Goal: Information Seeking & Learning: Understand process/instructions

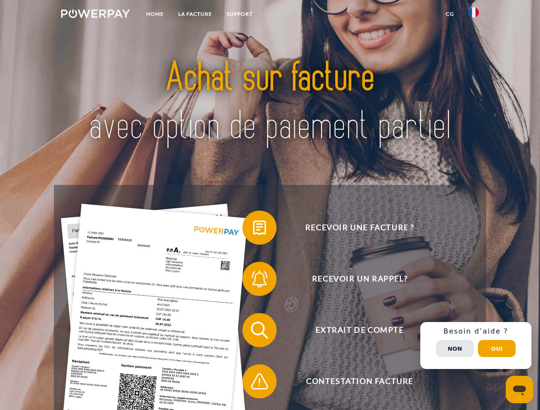
click at [95, 15] on img at bounding box center [95, 13] width 69 height 9
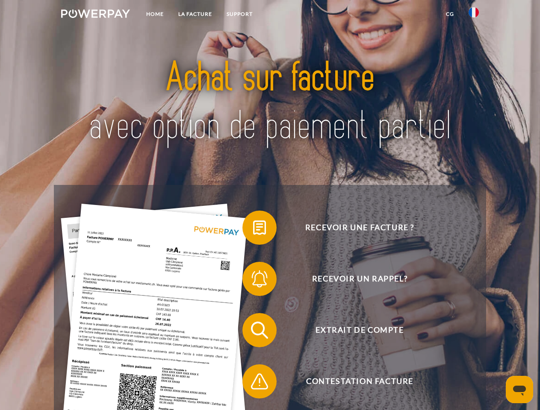
click at [474, 15] on img at bounding box center [473, 12] width 10 height 10
click at [450, 14] on link "CG" at bounding box center [450, 13] width 23 height 15
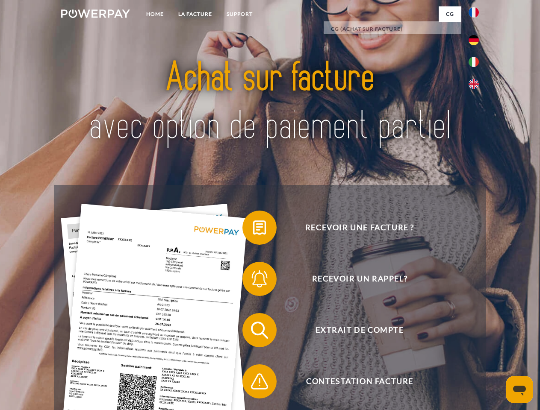
click at [253, 230] on span at bounding box center [246, 227] width 43 height 43
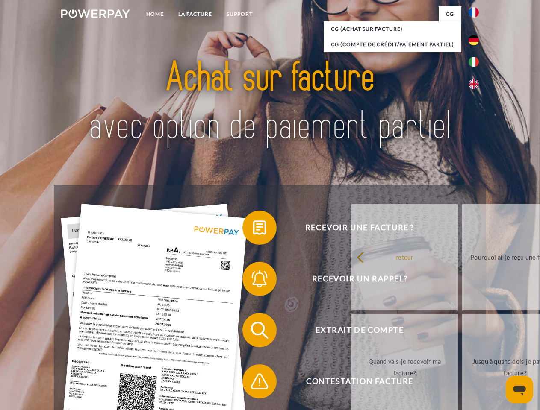
click at [253, 281] on div "Recevoir une facture ? Recevoir un rappel? Extrait de compte retour" at bounding box center [270, 356] width 432 height 342
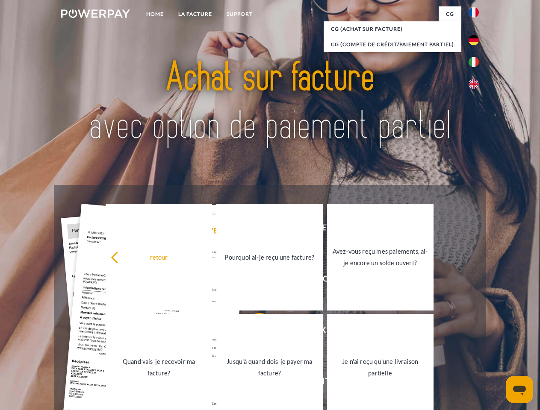
click at [253, 332] on link "Jusqu'à quand dois-je payer ma facture?" at bounding box center [269, 367] width 106 height 107
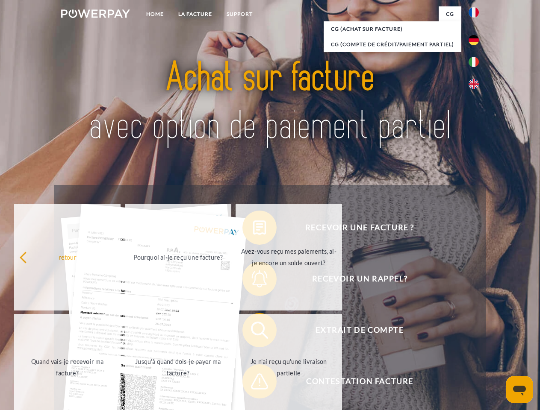
click at [253, 383] on span at bounding box center [246, 381] width 43 height 43
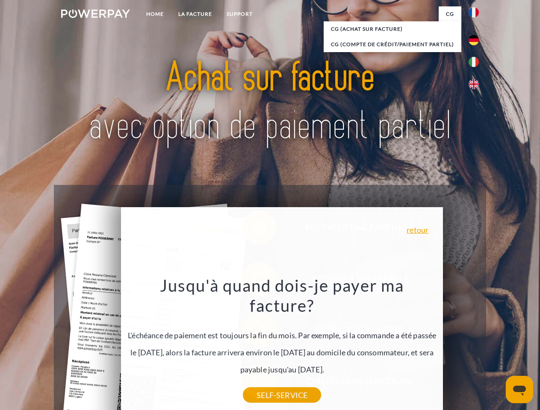
click at [476, 346] on div "Recevoir une facture ? Recevoir un rappel? Extrait de compte retour" at bounding box center [270, 356] width 432 height 342
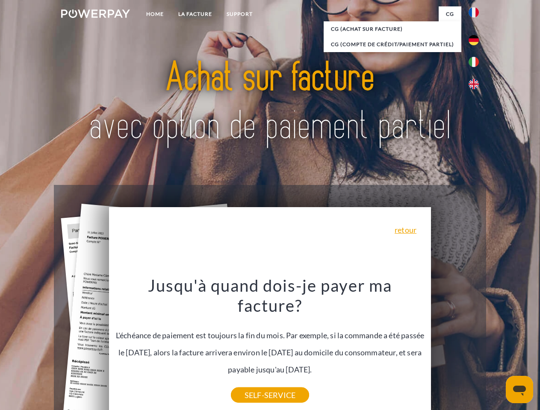
click at [455, 347] on span "Extrait de compte" at bounding box center [359, 330] width 209 height 34
click at [497, 349] on header "Home LA FACTURE Support" at bounding box center [270, 295] width 540 height 590
